Goal: Information Seeking & Learning: Understand process/instructions

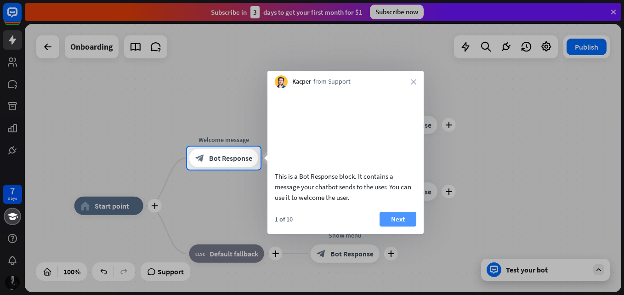
click at [403, 226] on button "Next" at bounding box center [397, 219] width 37 height 15
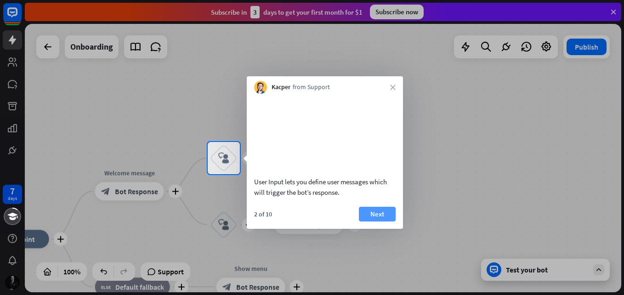
click at [394, 221] on button "Next" at bounding box center [377, 214] width 37 height 15
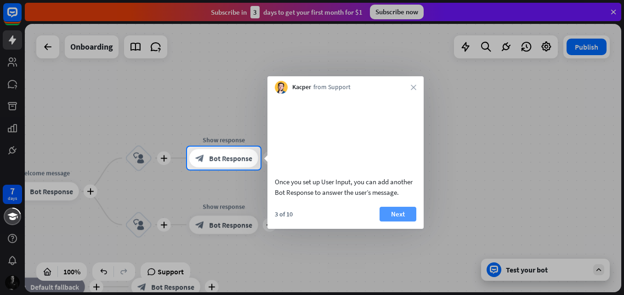
click at [398, 221] on button "Next" at bounding box center [397, 214] width 37 height 15
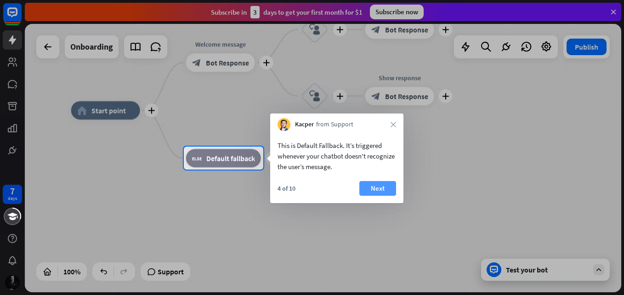
click at [389, 191] on button "Next" at bounding box center [377, 188] width 37 height 15
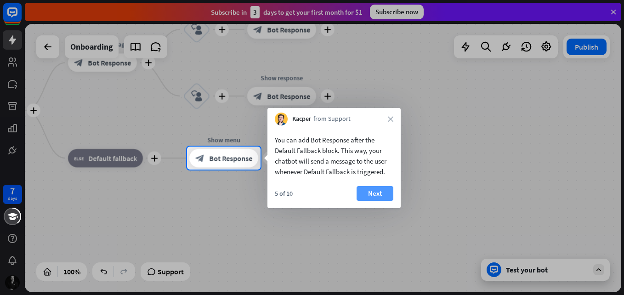
click at [390, 191] on button "Next" at bounding box center [374, 193] width 37 height 15
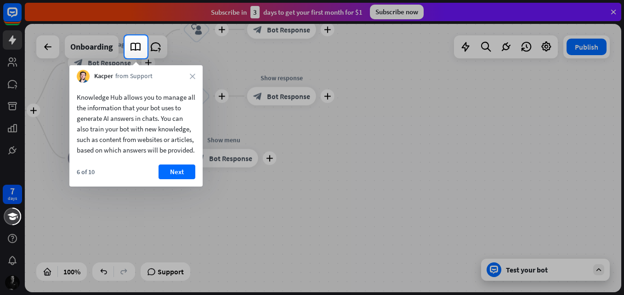
click at [181, 173] on div "Knowledge Hub allows you to manage all the information that your bot uses to ge…" at bounding box center [135, 135] width 133 height 104
click at [181, 174] on div "Knowledge Hub allows you to manage all the information that your bot uses to ge…" at bounding box center [135, 135] width 133 height 104
click at [179, 179] on button "Next" at bounding box center [176, 171] width 37 height 15
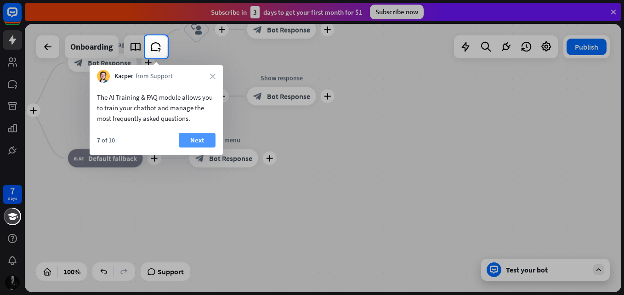
click at [184, 138] on button "Next" at bounding box center [197, 140] width 37 height 15
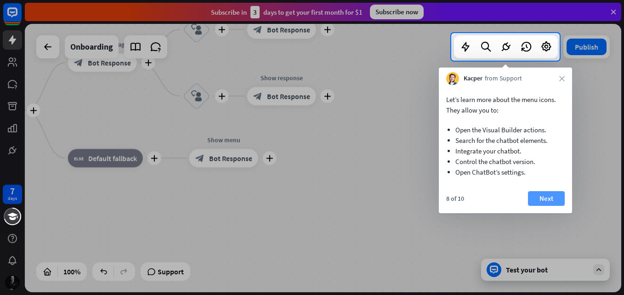
click at [542, 193] on button "Next" at bounding box center [546, 198] width 37 height 15
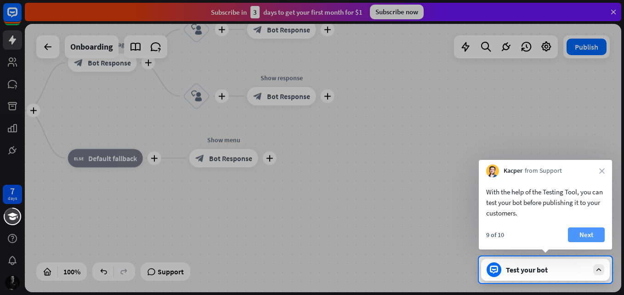
click at [588, 234] on button "Next" at bounding box center [586, 234] width 37 height 15
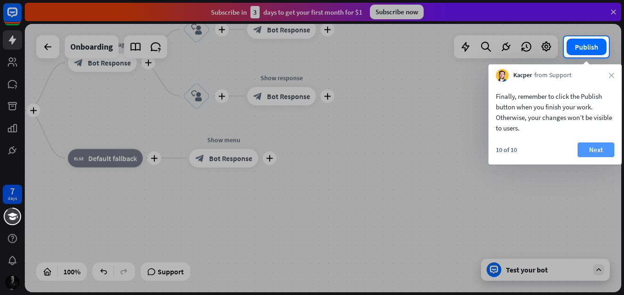
click at [596, 152] on button "Next" at bounding box center [595, 149] width 37 height 15
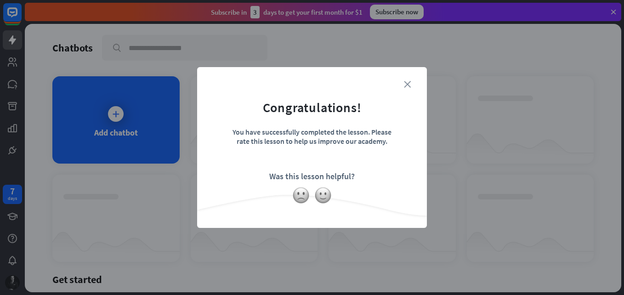
click at [406, 82] on icon "close" at bounding box center [407, 84] width 7 height 7
